Goal: Information Seeking & Learning: Find specific fact

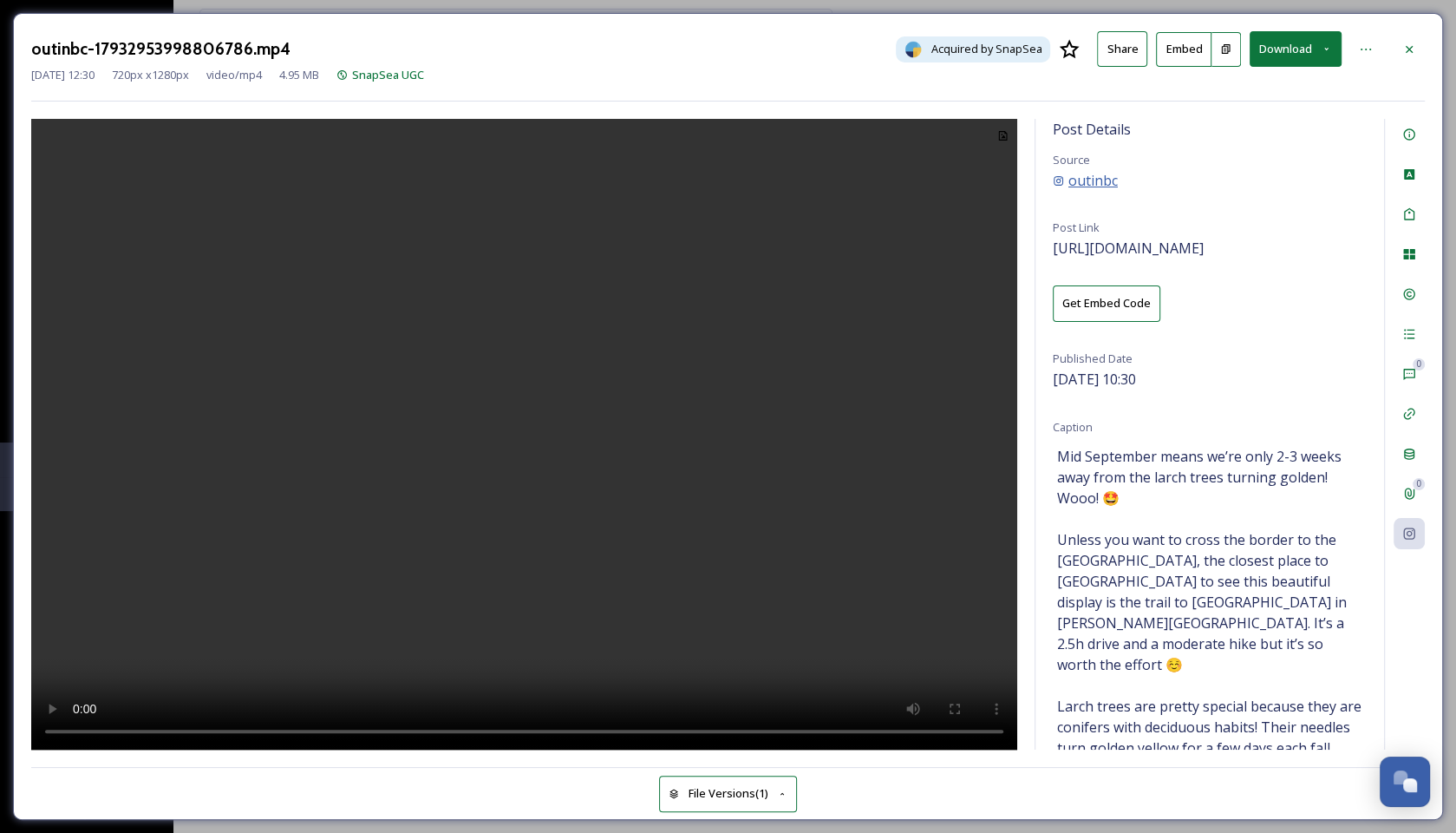
click at [1097, 181] on span "outinbc" at bounding box center [1093, 180] width 50 height 21
click at [1404, 43] on icon at bounding box center [1409, 50] width 14 height 14
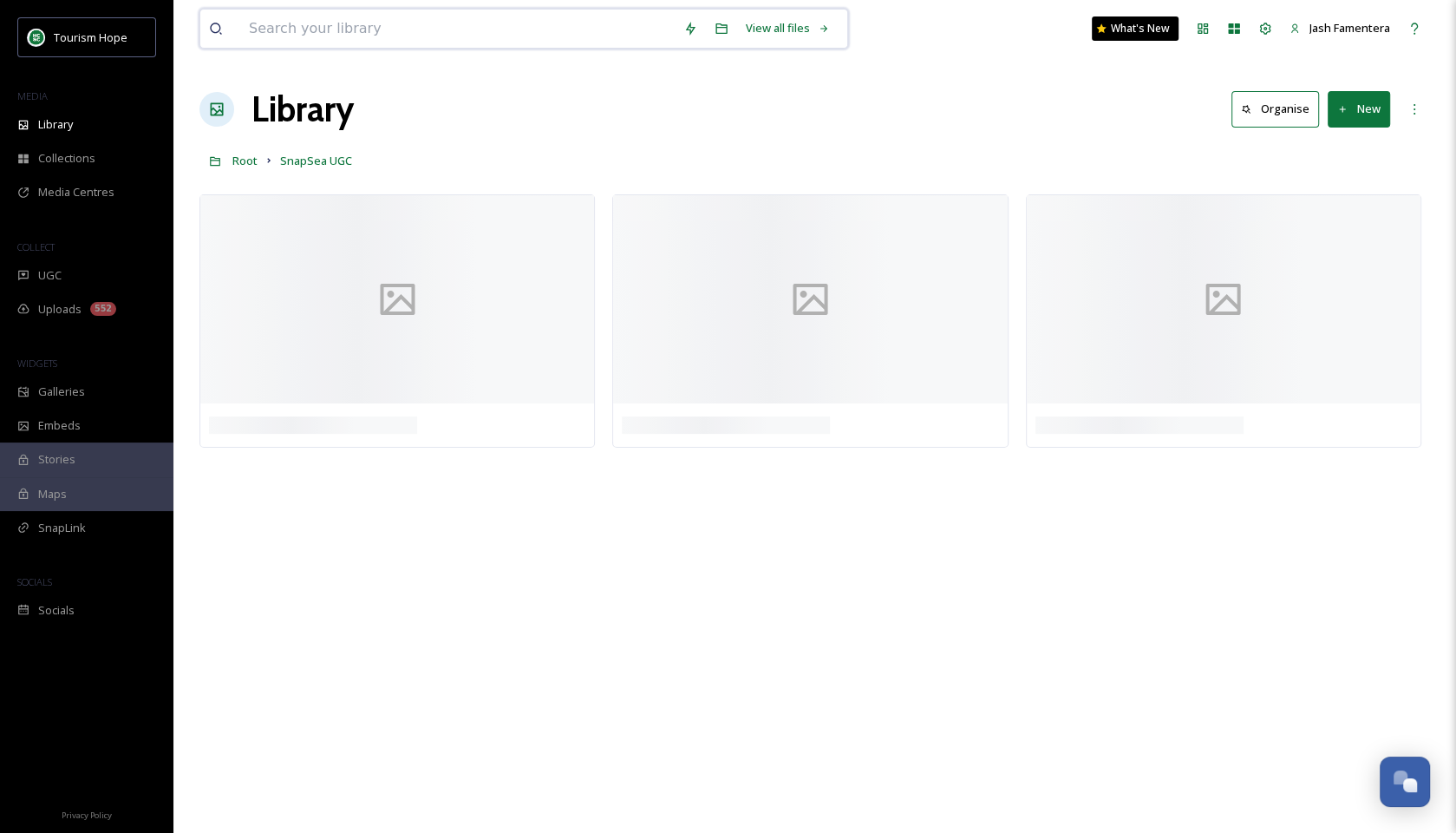
click at [532, 33] on input at bounding box center [457, 29] width 435 height 38
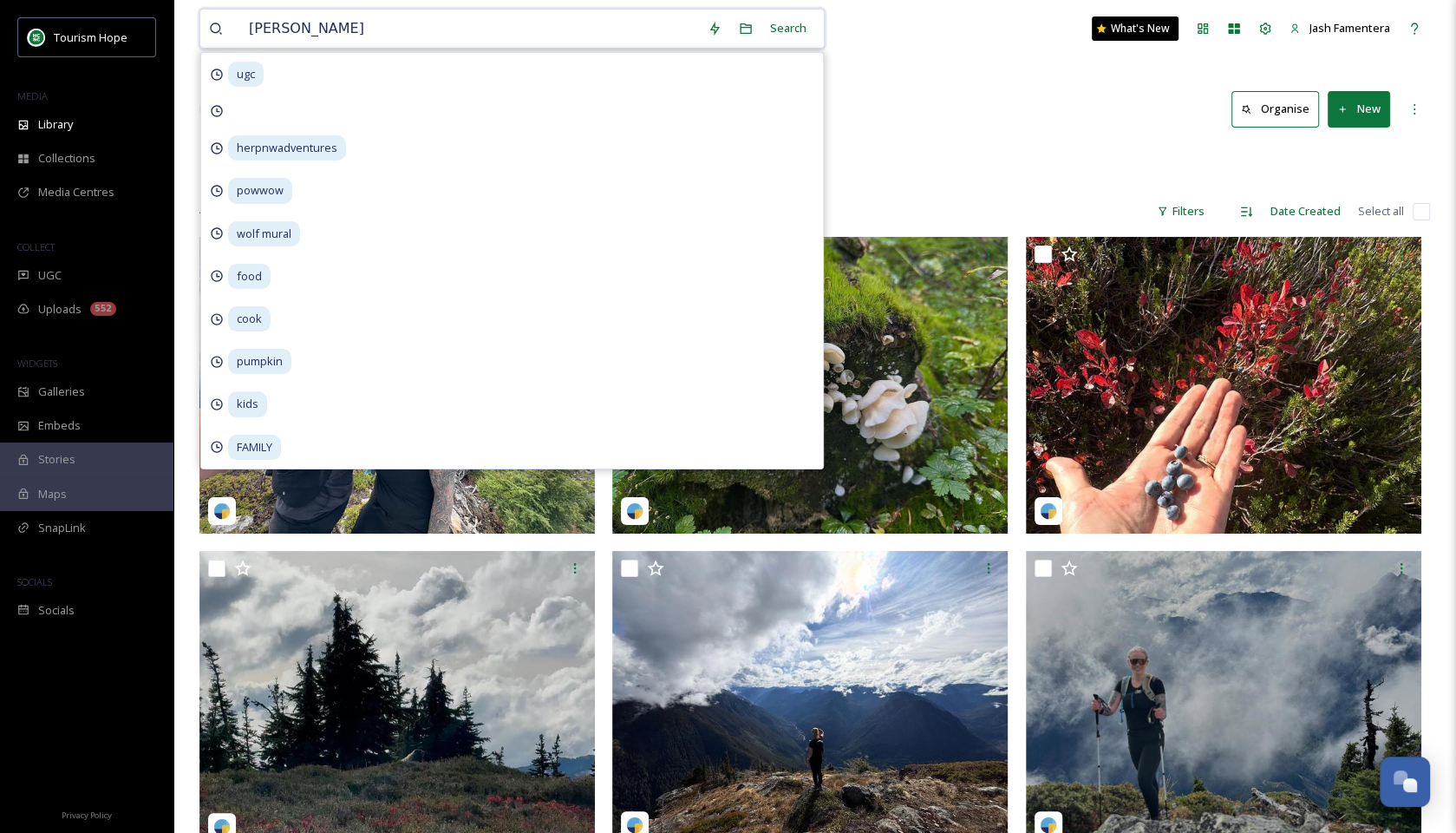
type input "larches"
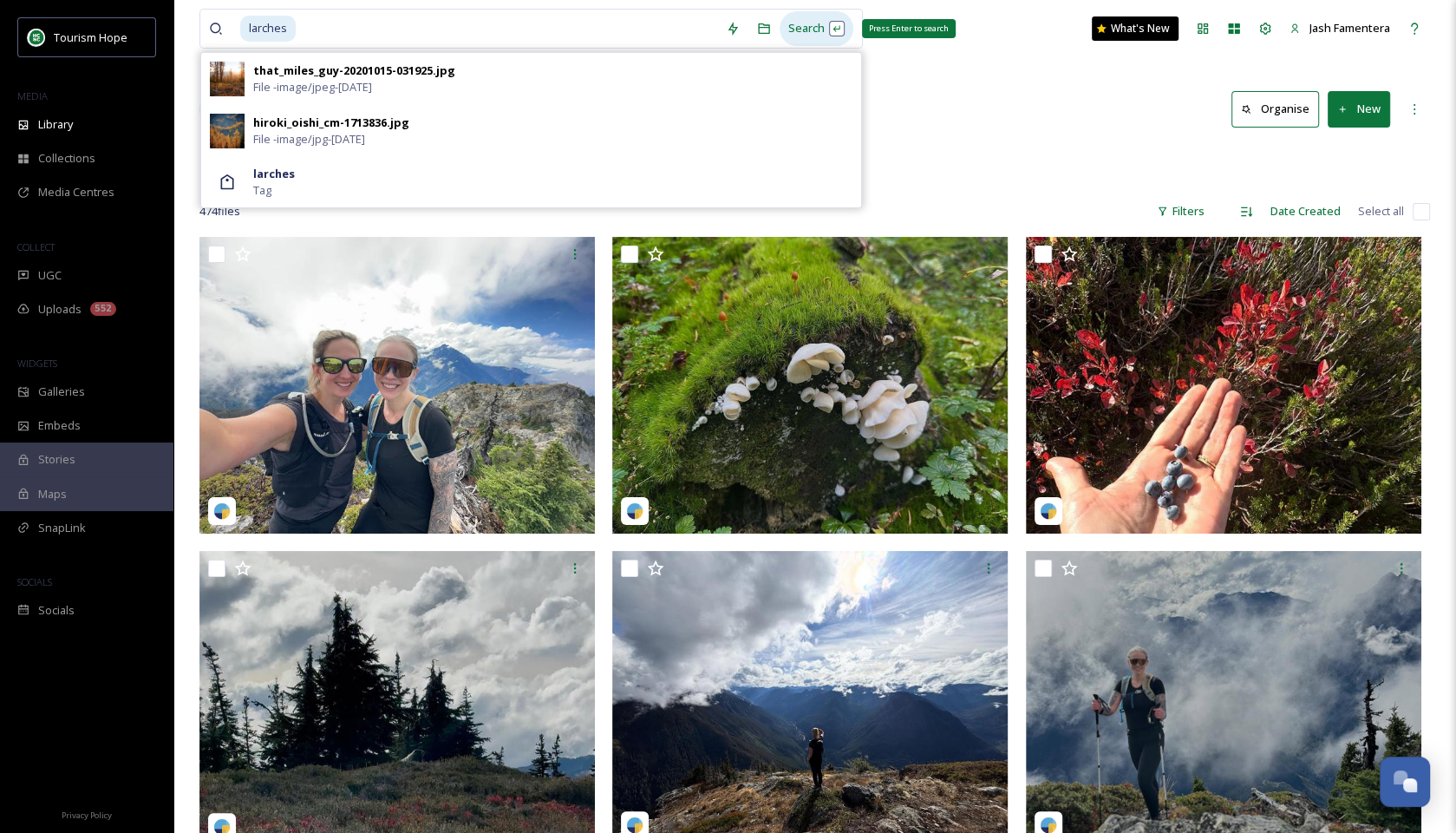
click at [789, 21] on div "Search Press Enter to search" at bounding box center [816, 28] width 73 height 33
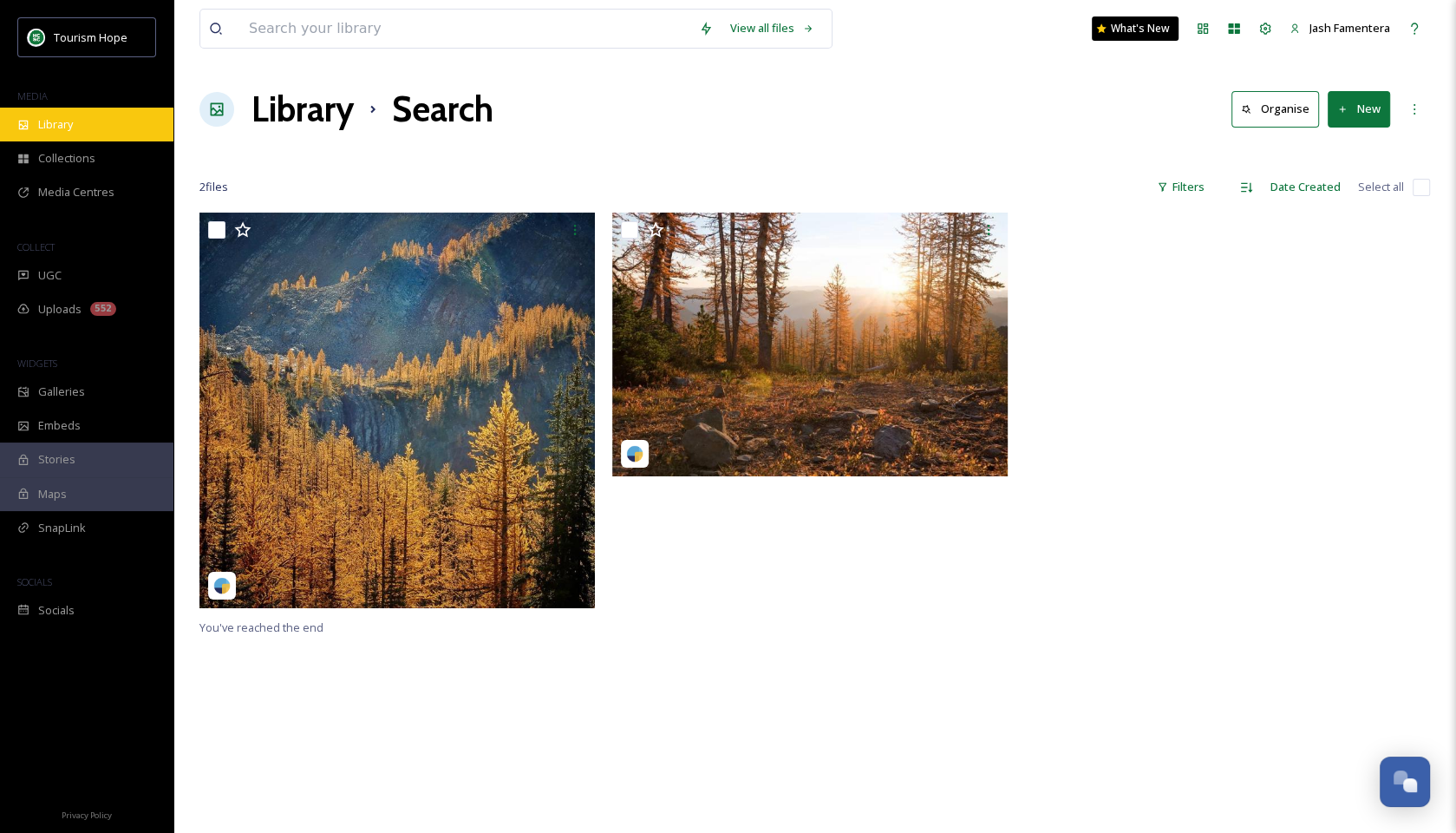
click at [112, 108] on div "Library" at bounding box center [87, 124] width 173 height 33
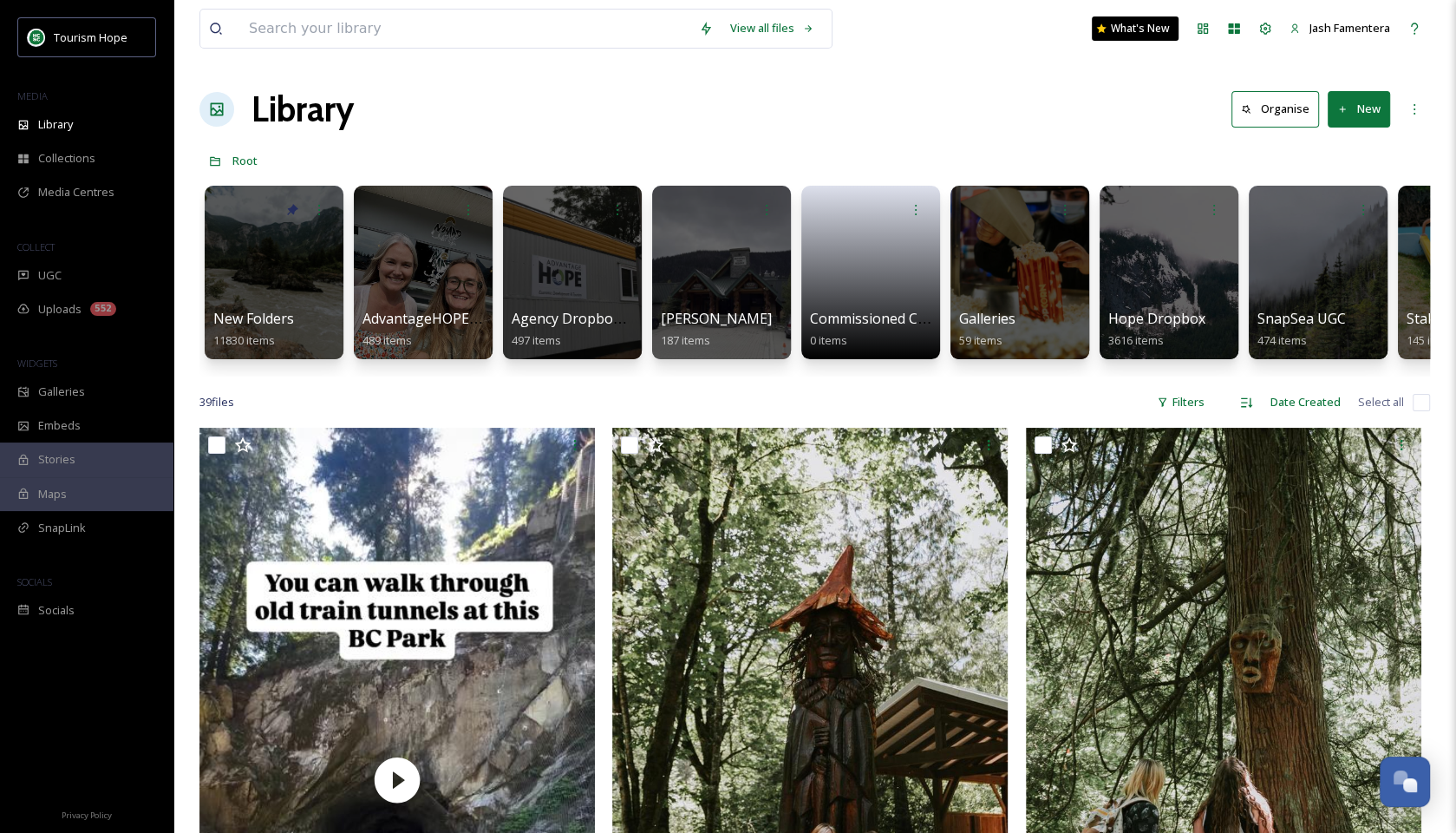
click at [290, 9] on div "View all files" at bounding box center [516, 29] width 633 height 40
click at [277, 16] on input at bounding box center [465, 29] width 450 height 38
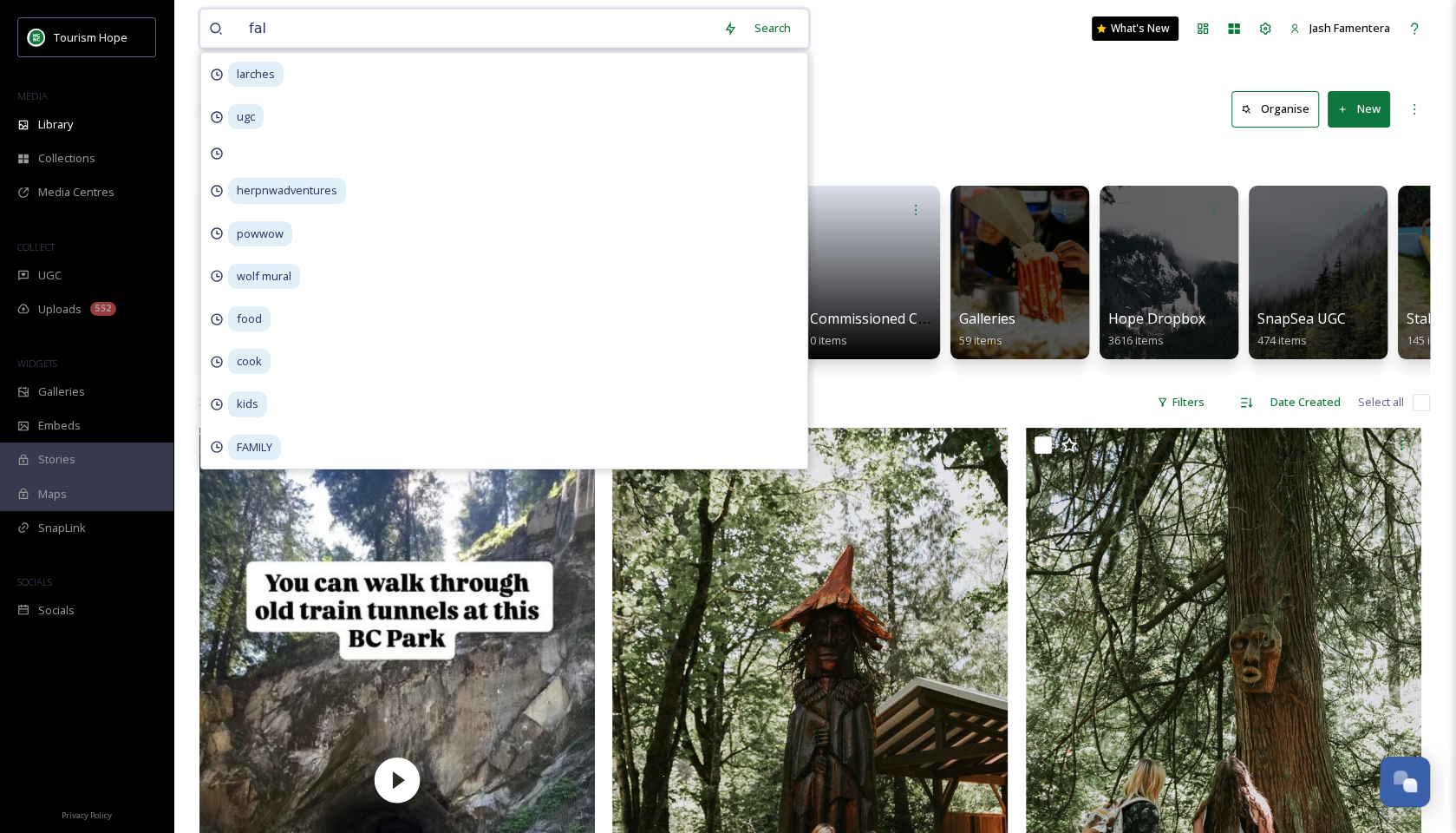
type input "fall"
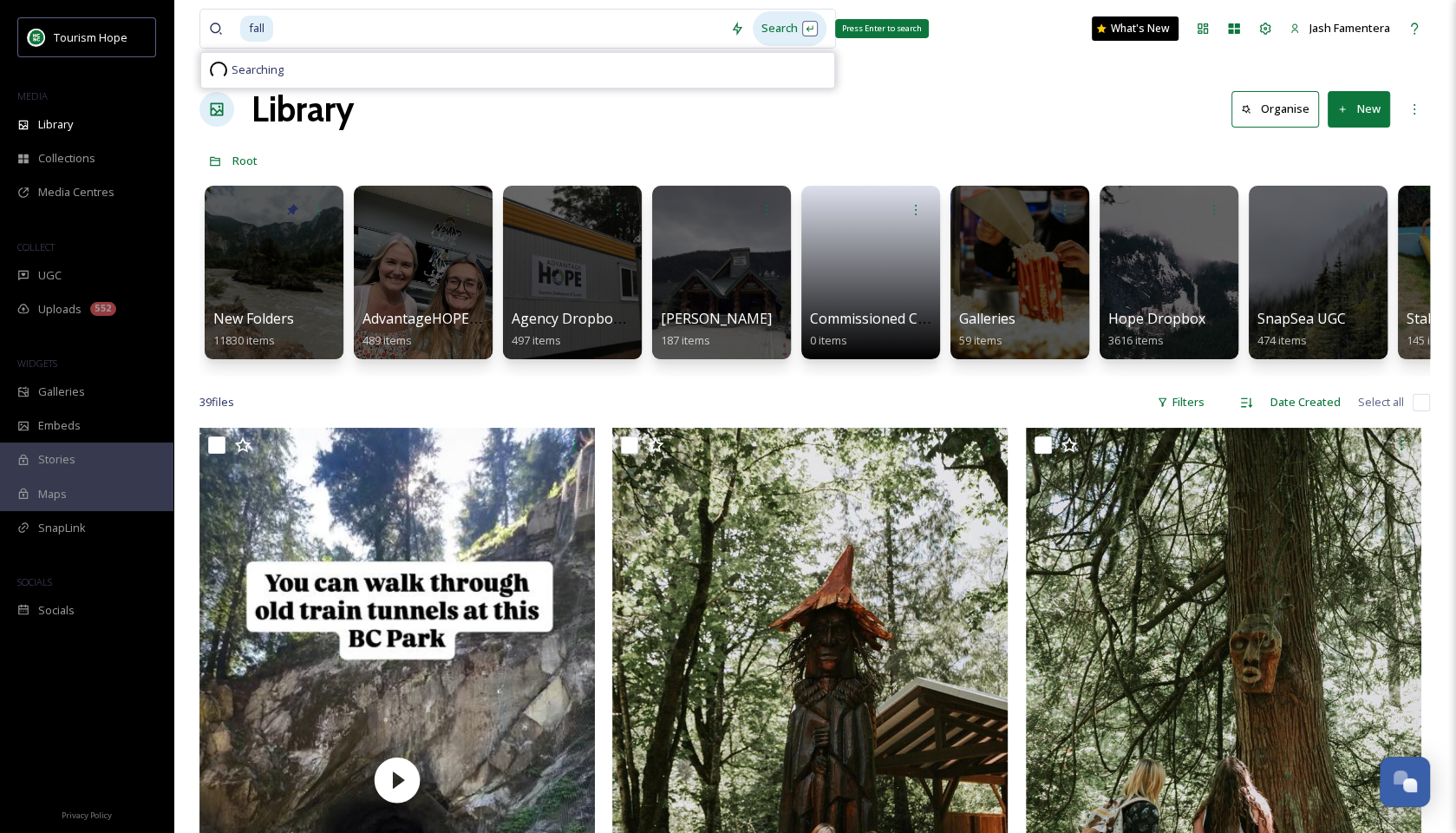
click at [784, 25] on div "Search Press Enter to search" at bounding box center [789, 28] width 73 height 33
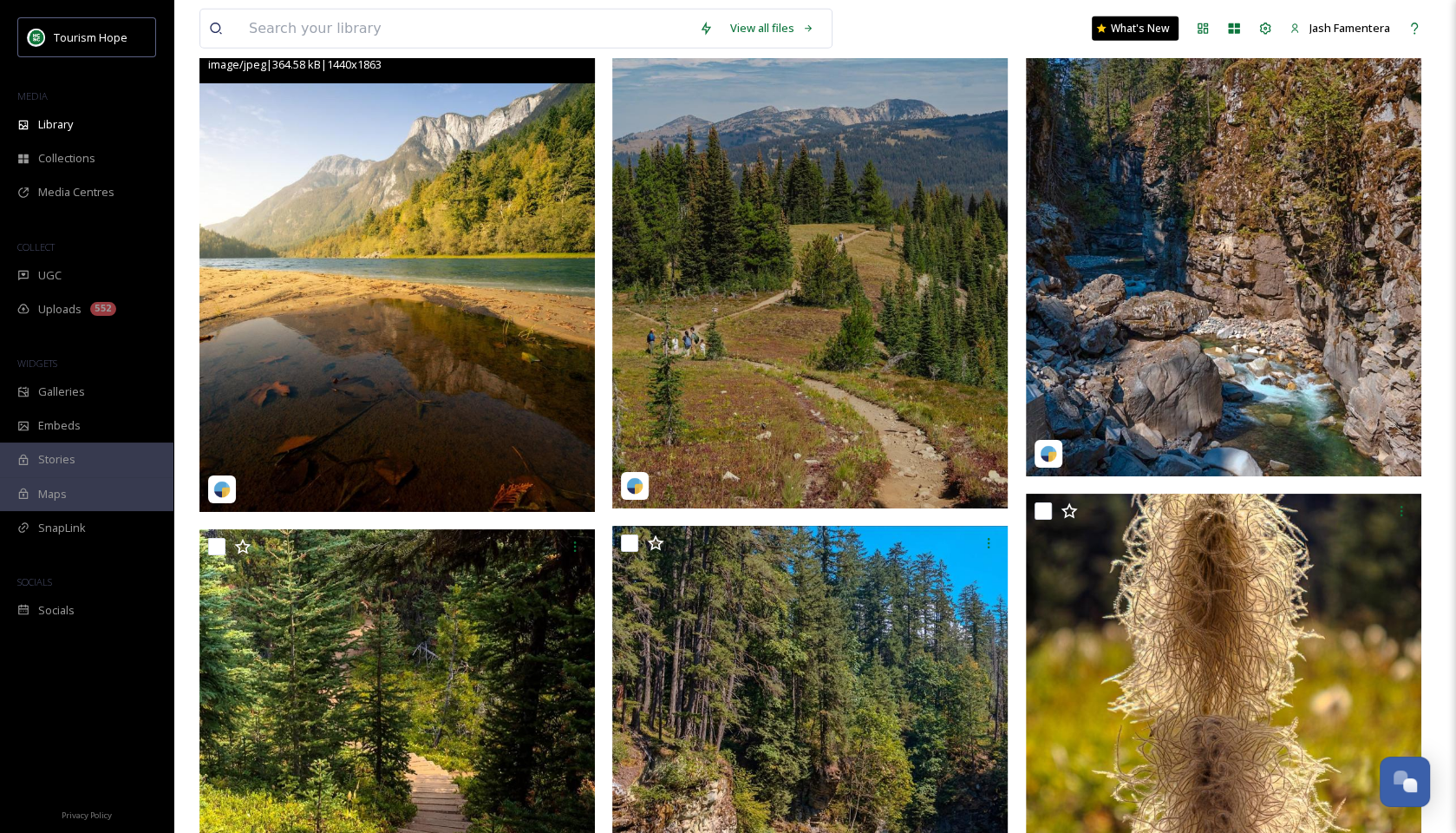
scroll to position [4180, 0]
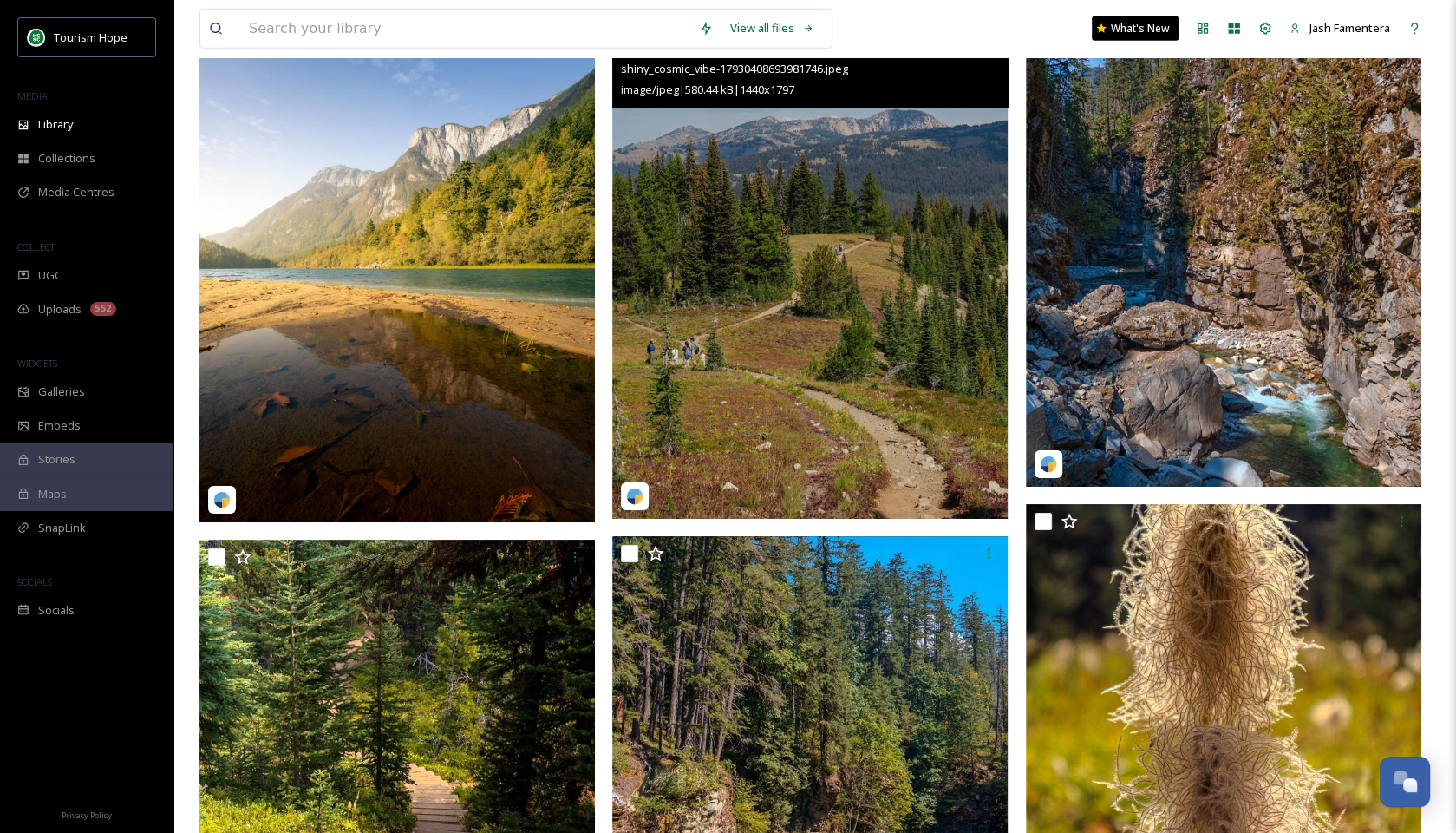
click at [833, 211] on img at bounding box center [810, 272] width 395 height 494
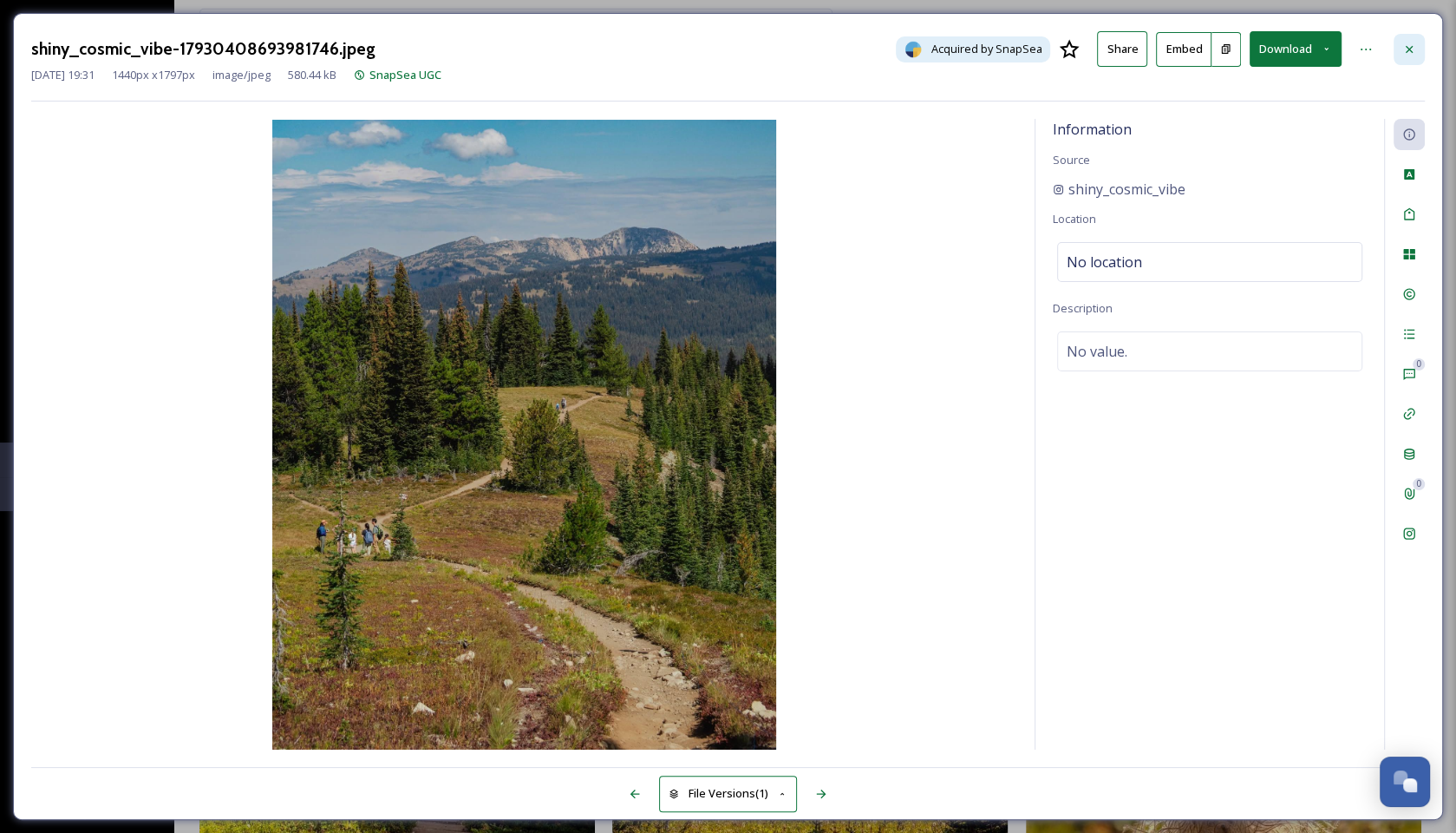
click at [1405, 53] on icon at bounding box center [1409, 50] width 14 height 14
